Goal: Task Accomplishment & Management: Manage account settings

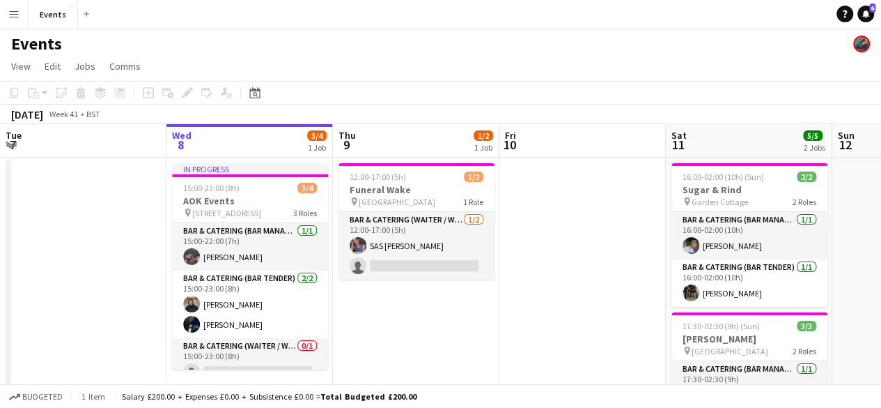
click at [17, 13] on app-icon "Menu" at bounding box center [13, 13] width 11 height 11
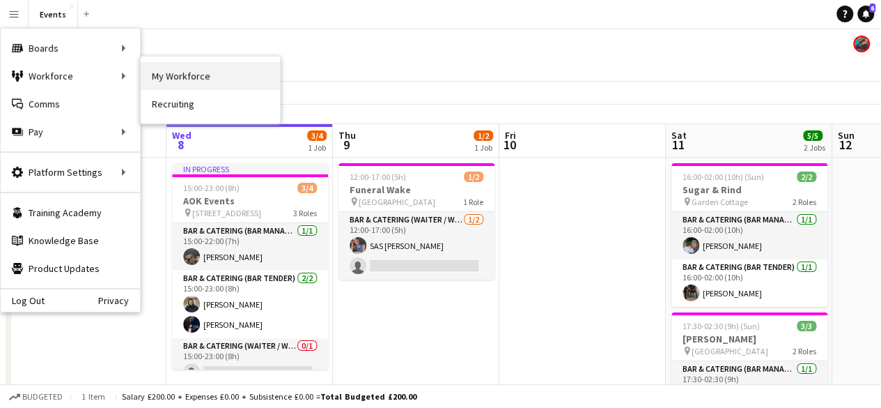
click at [160, 70] on link "My Workforce" at bounding box center [210, 76] width 139 height 28
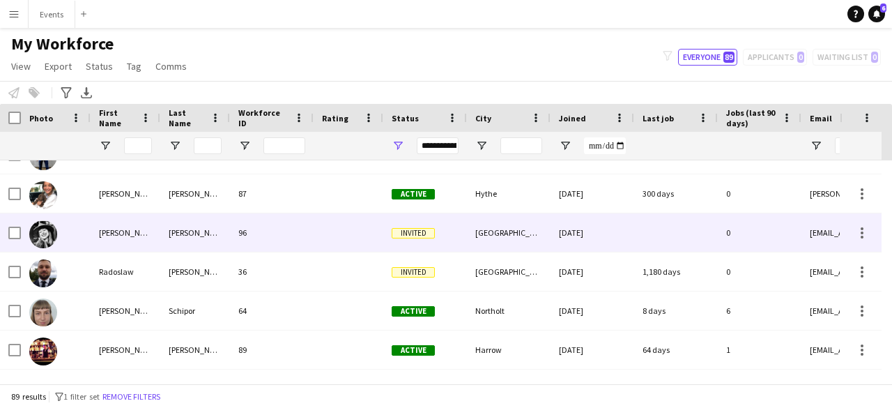
click at [43, 240] on img at bounding box center [43, 234] width 28 height 28
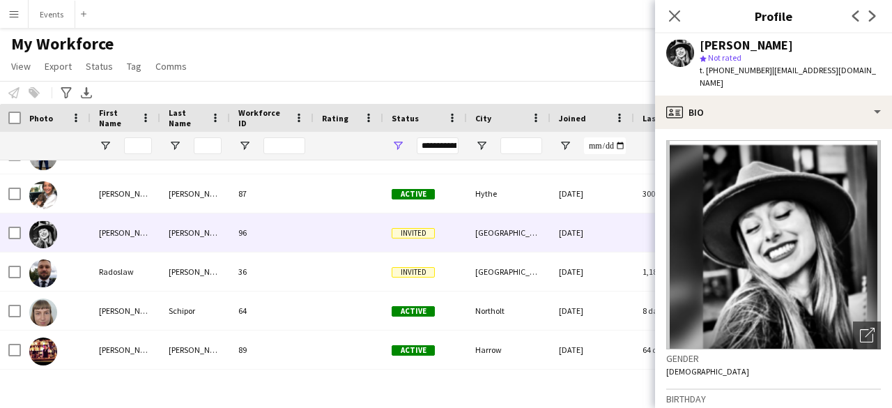
click at [791, 209] on img at bounding box center [773, 244] width 215 height 209
click at [669, 17] on icon "Close pop-in" at bounding box center [673, 15] width 13 height 13
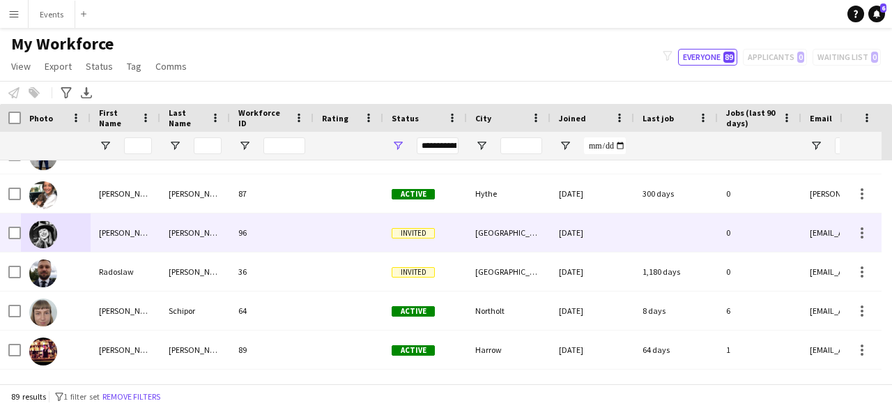
click at [402, 236] on span "Invited" at bounding box center [413, 233] width 43 height 10
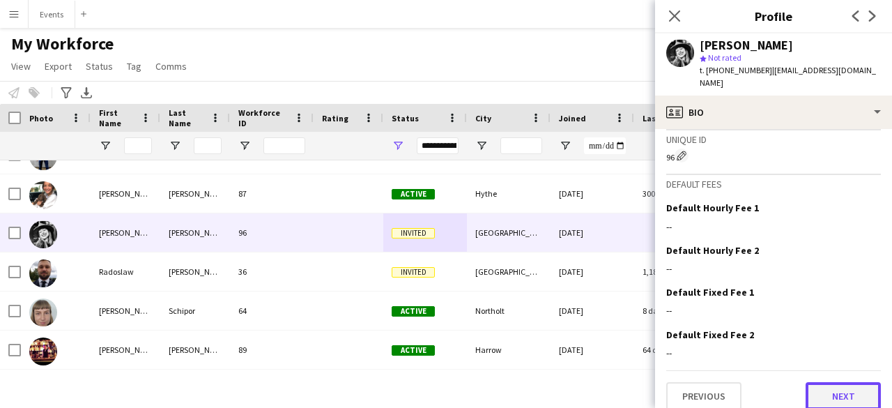
click at [835, 382] on button "Next" at bounding box center [842, 396] width 75 height 28
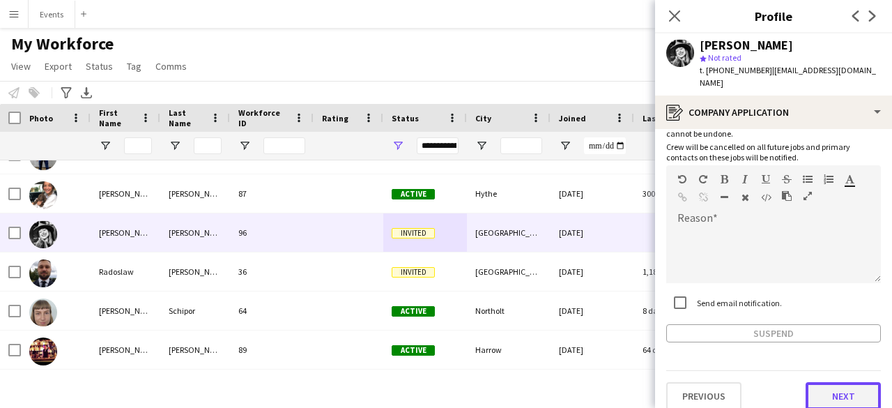
click at [816, 382] on button "Next" at bounding box center [842, 396] width 75 height 28
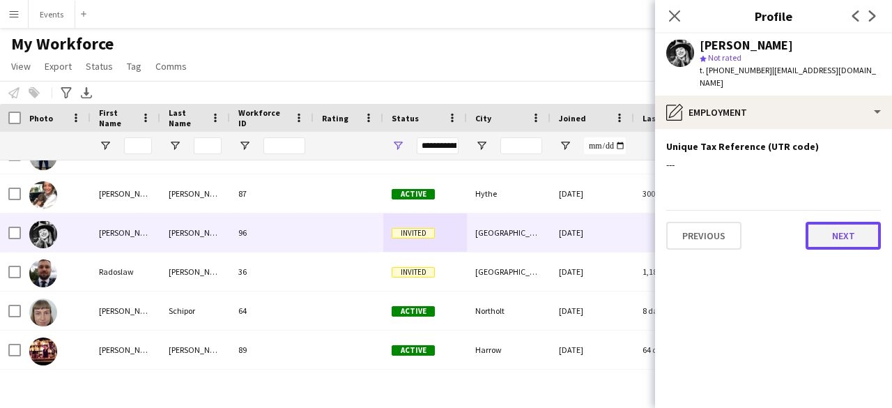
click at [819, 229] on button "Next" at bounding box center [842, 236] width 75 height 28
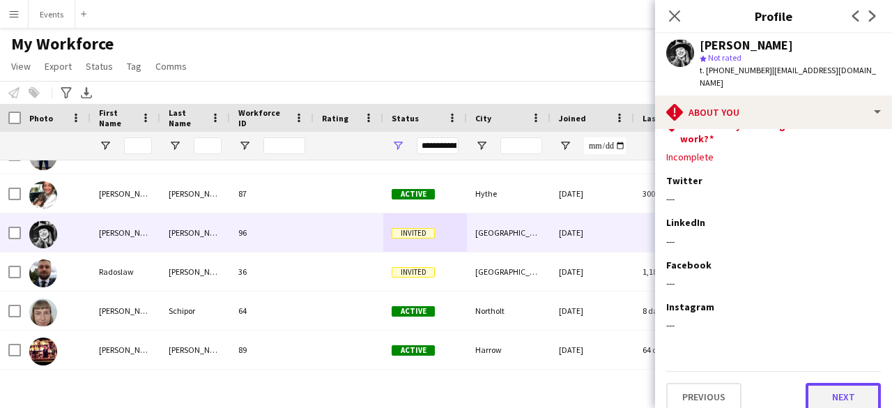
click at [835, 382] on button "Next" at bounding box center [842, 396] width 75 height 28
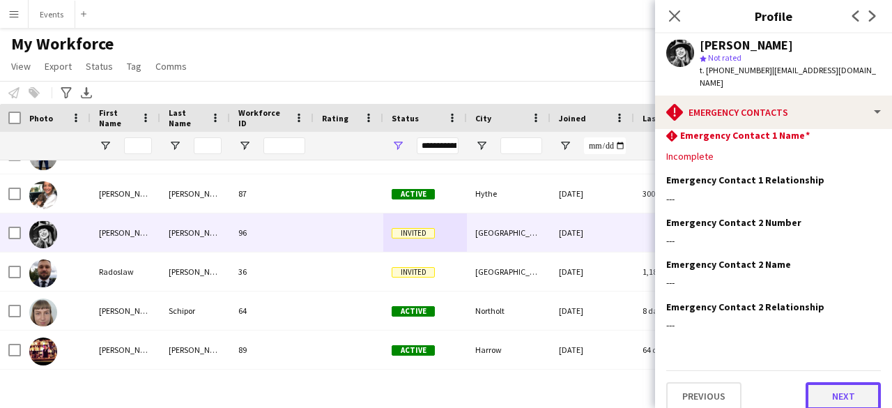
click at [819, 388] on button "Next" at bounding box center [842, 396] width 75 height 28
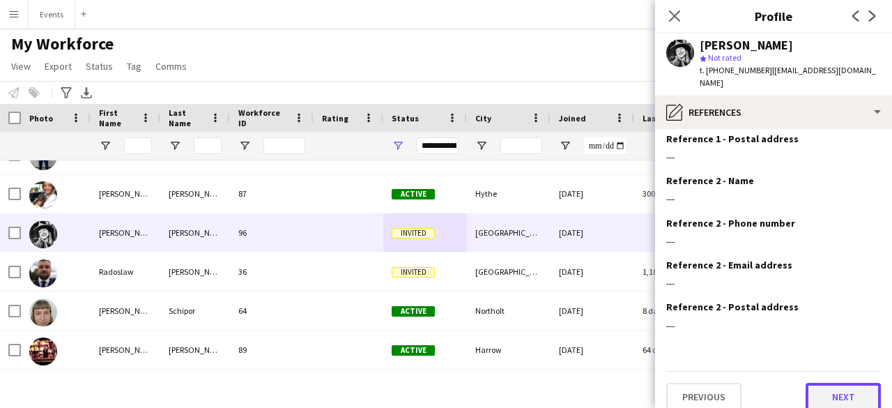
click at [819, 382] on button "Next" at bounding box center [842, 396] width 75 height 28
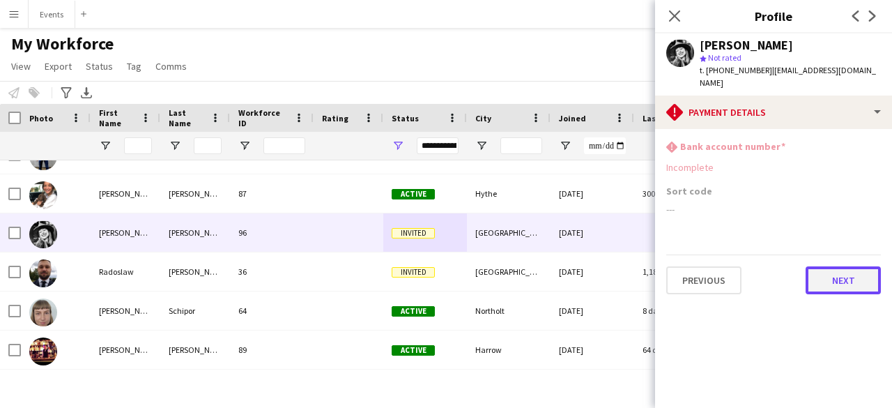
click at [823, 266] on button "Next" at bounding box center [842, 280] width 75 height 28
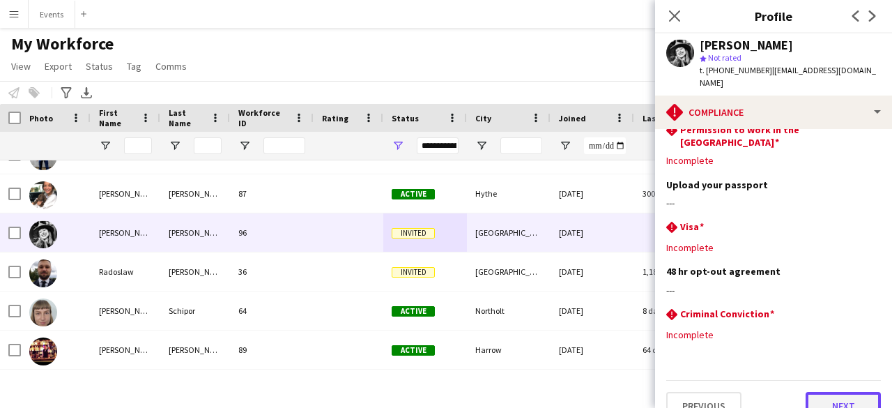
click at [826, 392] on button "Next" at bounding box center [842, 406] width 75 height 28
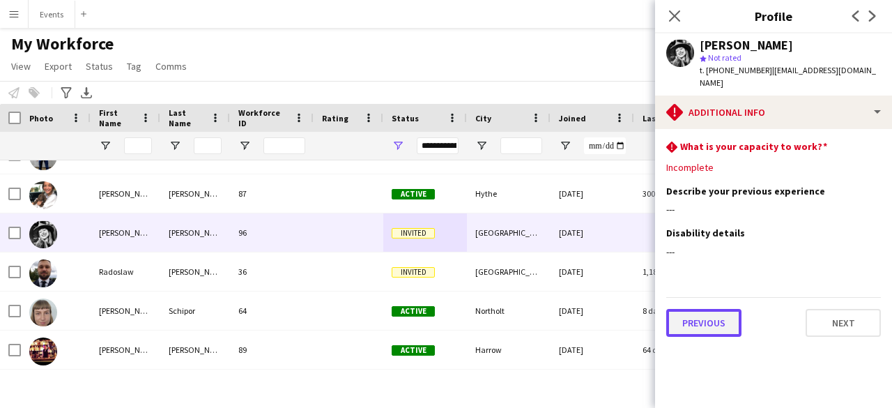
click at [717, 309] on button "Previous" at bounding box center [703, 323] width 75 height 28
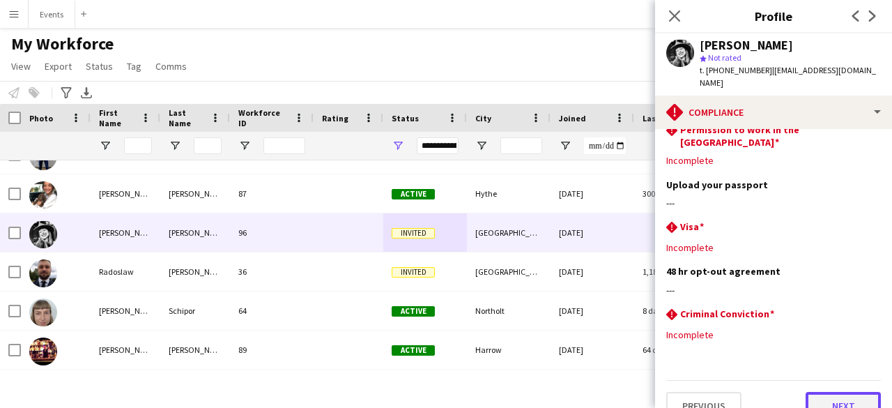
click at [819, 392] on button "Next" at bounding box center [842, 406] width 75 height 28
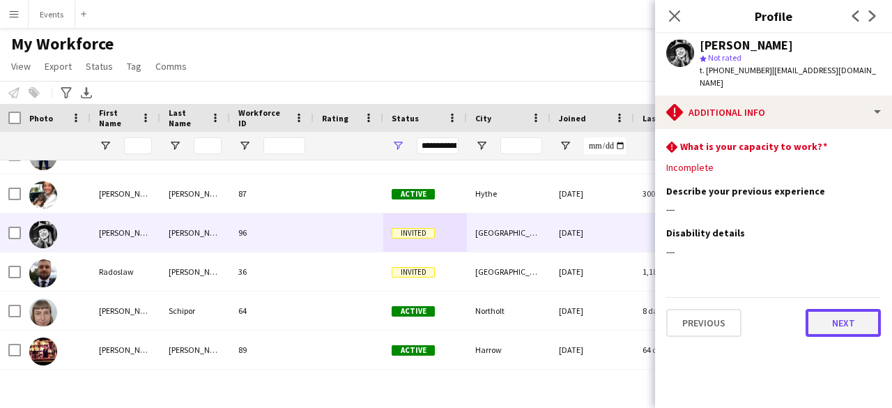
click at [831, 312] on button "Next" at bounding box center [842, 323] width 75 height 28
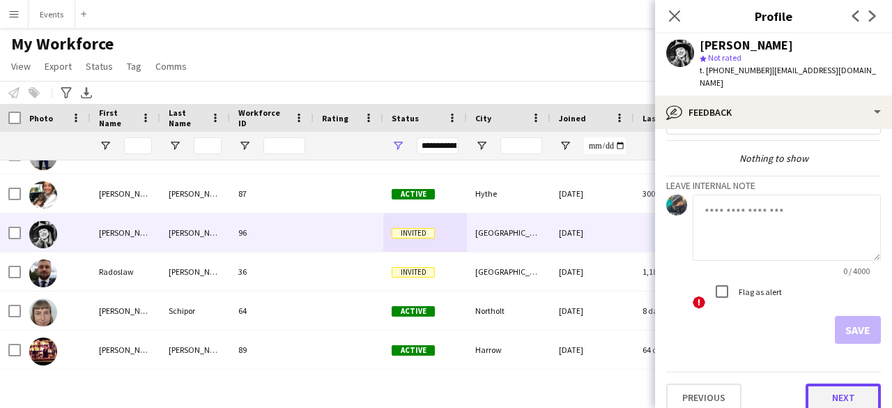
click at [829, 383] on button "Next" at bounding box center [842, 397] width 75 height 28
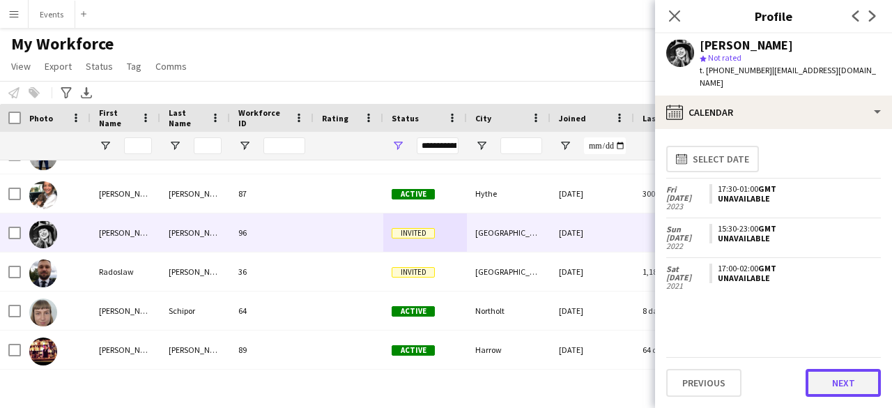
click at [830, 378] on button "Next" at bounding box center [842, 383] width 75 height 28
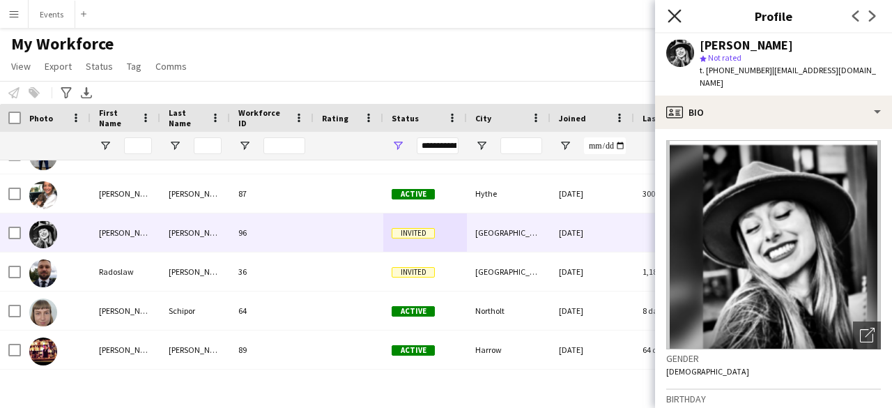
click at [679, 15] on icon "Close pop-in" at bounding box center [673, 15] width 13 height 13
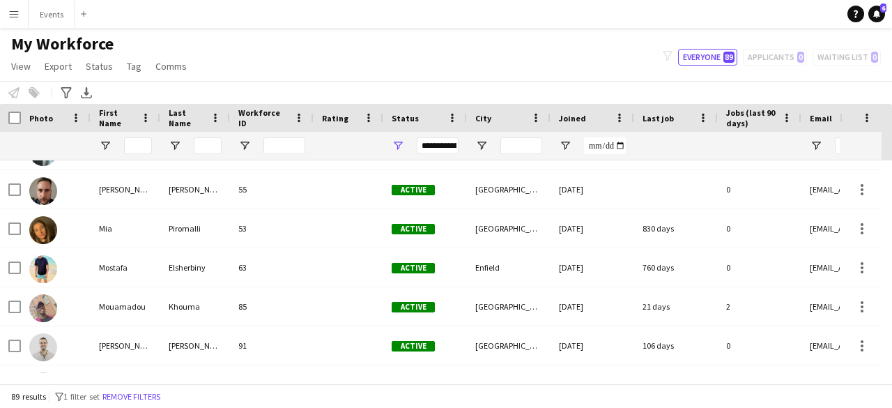
scroll to position [2075, 0]
